Goal: Find specific page/section

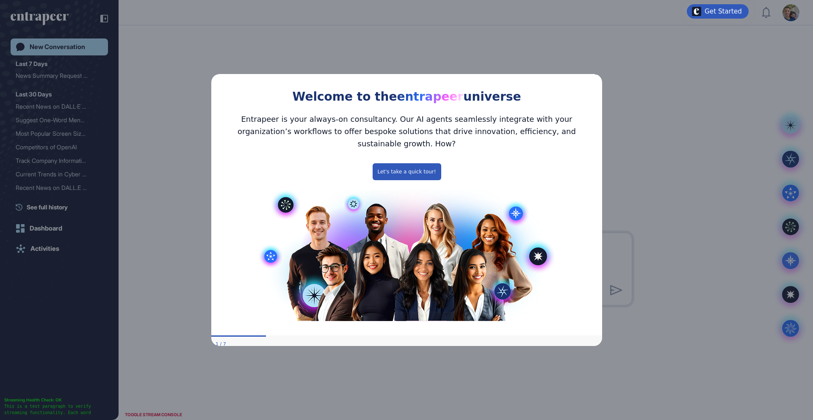
click at [597, 75] on icon "Close Preview" at bounding box center [596, 73] width 3 height 3
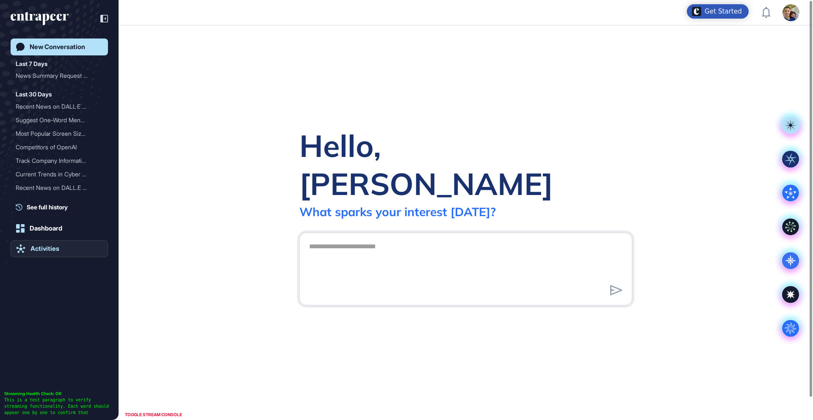
click at [48, 256] on link "Activities" at bounding box center [59, 248] width 97 height 17
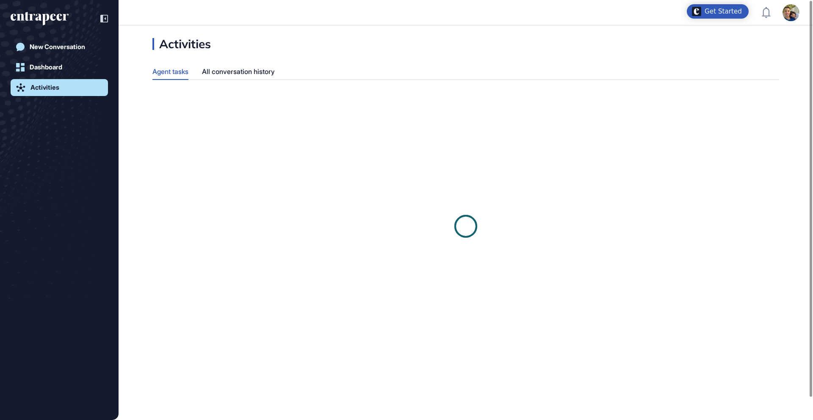
click at [50, 252] on div "New Conversation Dashboard Activities" at bounding box center [59, 219] width 97 height 361
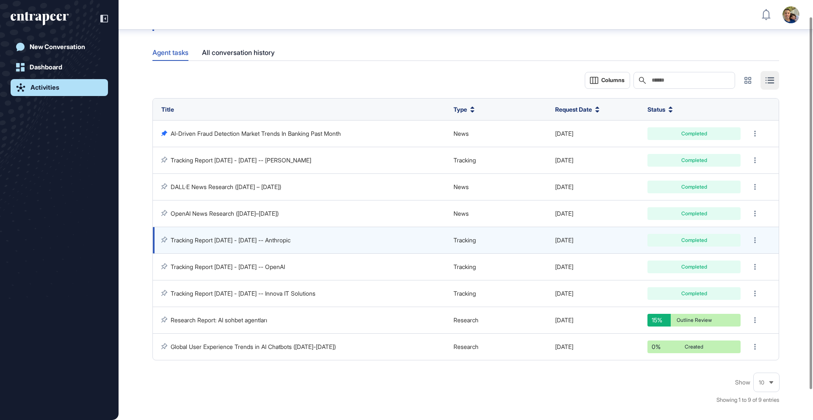
scroll to position [12, 0]
